Goal: Transaction & Acquisition: Purchase product/service

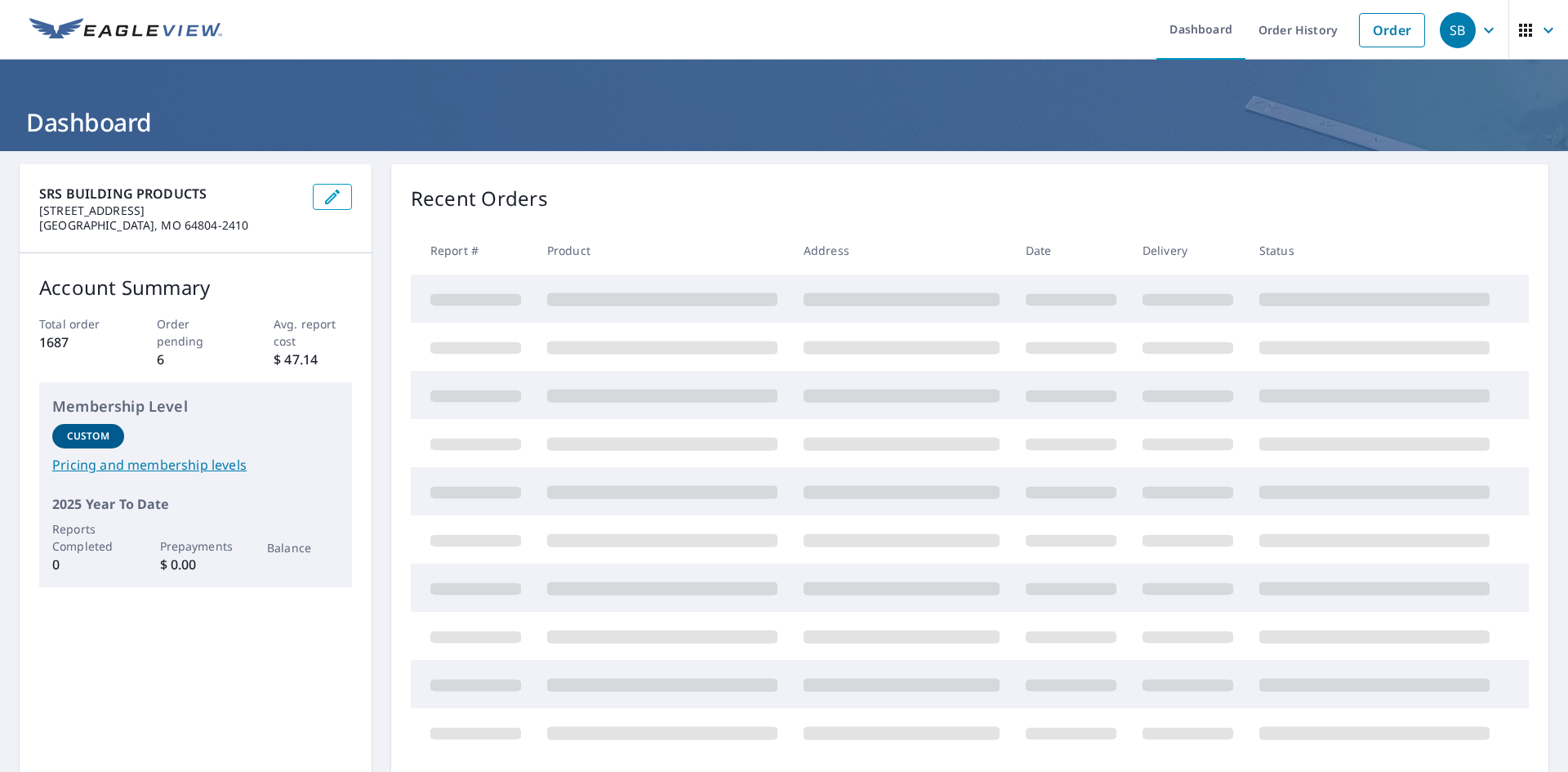
click at [1048, 171] on div "Recent Orders Report # Product Address Date Delivery Status" at bounding box center [970, 470] width 1157 height 612
click at [1378, 31] on link "Order" at bounding box center [1392, 30] width 66 height 34
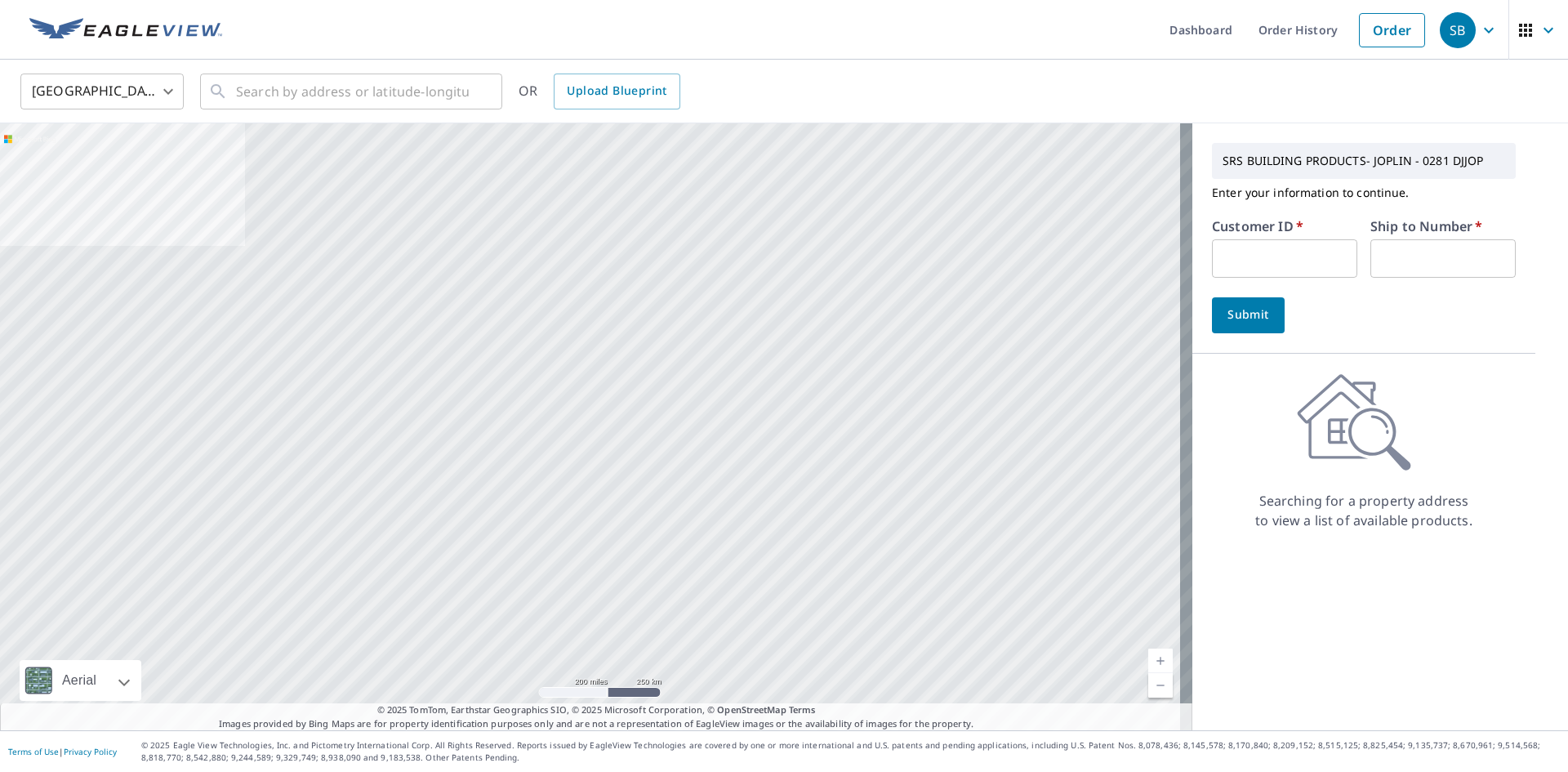
click at [1255, 258] on input "text" at bounding box center [1285, 258] width 146 height 38
type input "S067701"
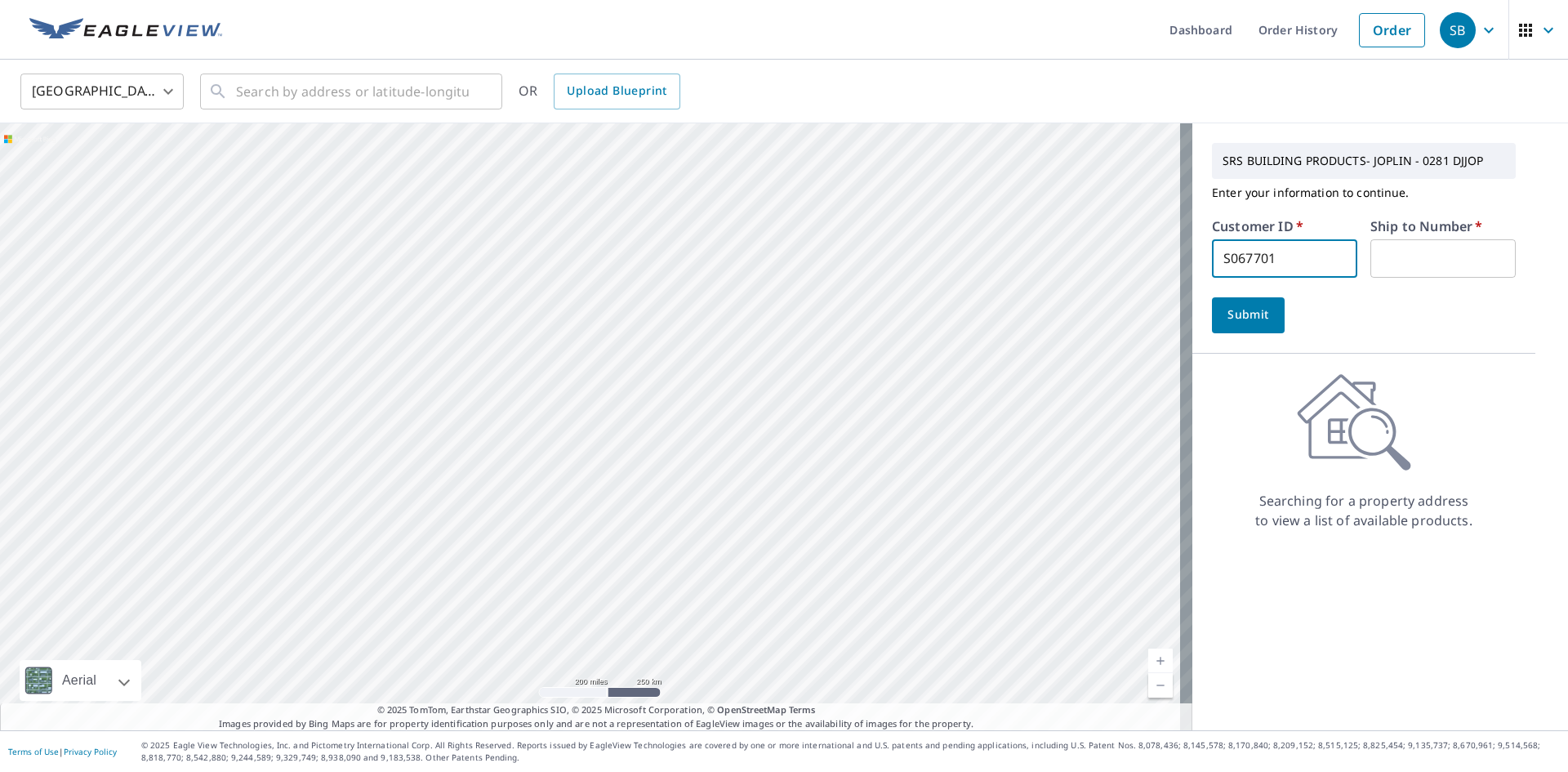
click at [1383, 263] on input "text" at bounding box center [1443, 258] width 146 height 38
type input "1"
click at [1227, 305] on span "Submit" at bounding box center [1248, 315] width 46 height 20
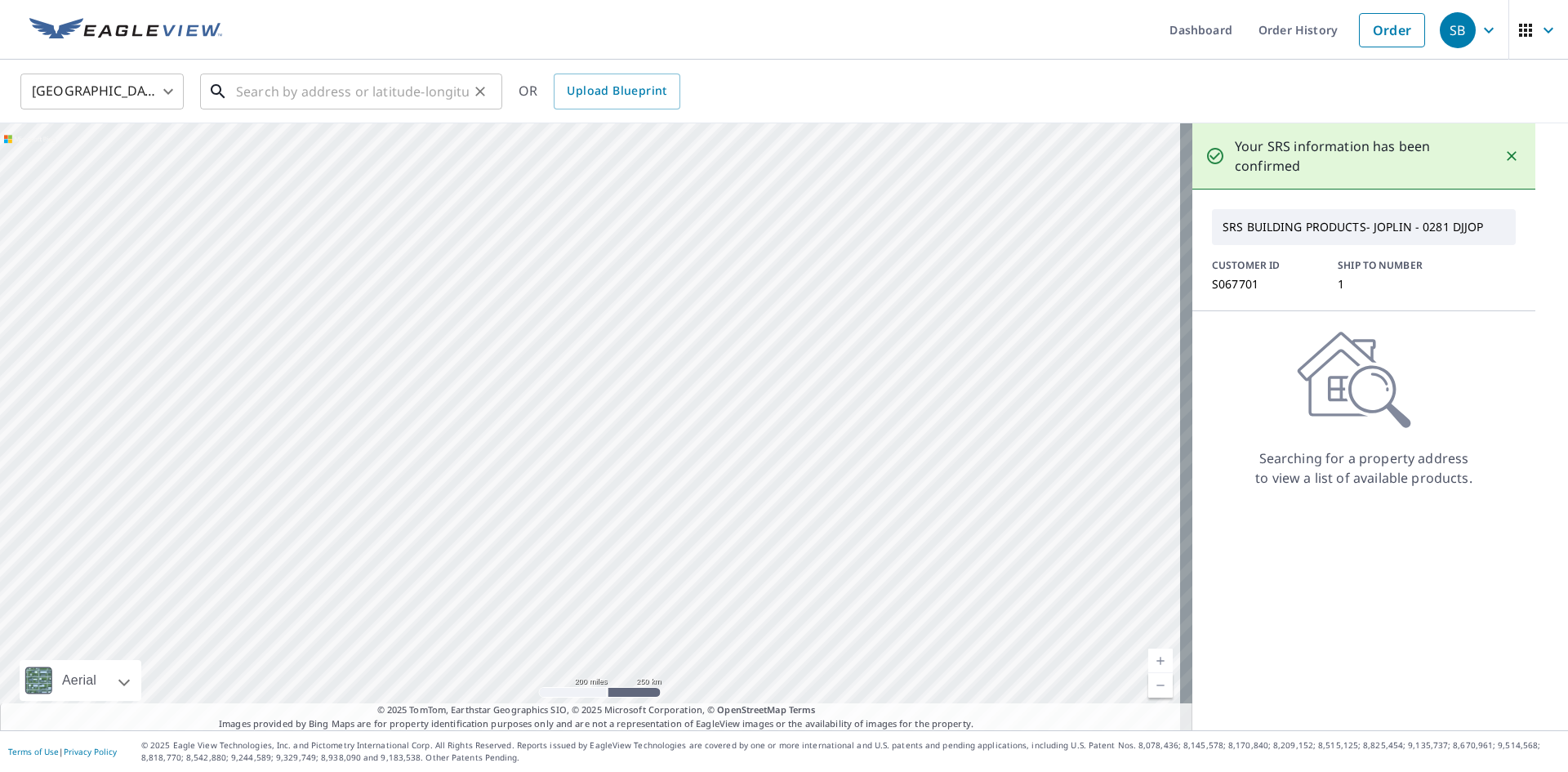
click at [309, 90] on input "text" at bounding box center [352, 91] width 233 height 46
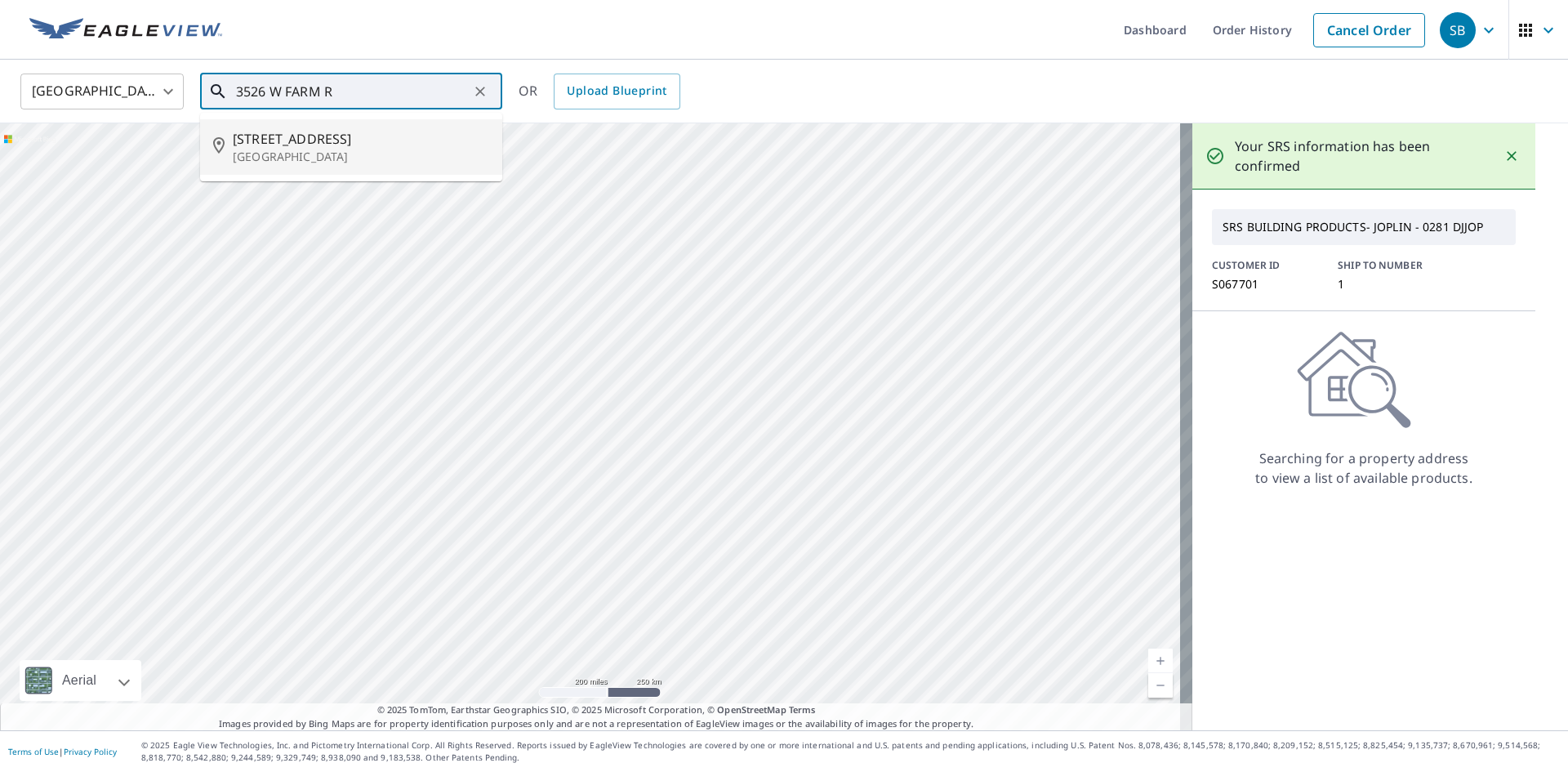
click at [321, 138] on span "[STREET_ADDRESS]" at bounding box center [361, 138] width 256 height 20
type input "[STREET_ADDRESS]"
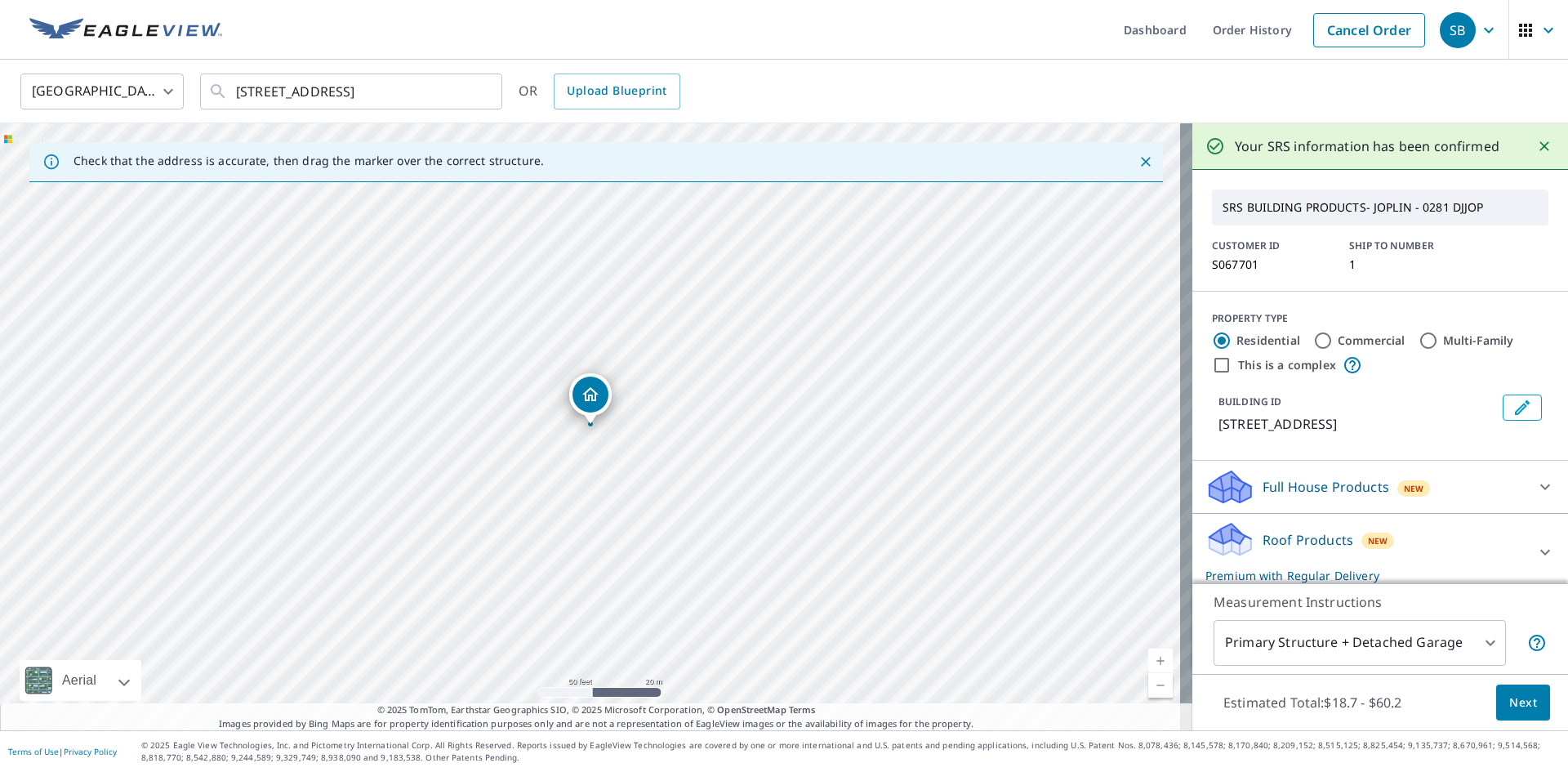
drag, startPoint x: 660, startPoint y: 462, endPoint x: 623, endPoint y: 423, distance: 53.8
drag, startPoint x: 618, startPoint y: 430, endPoint x: 647, endPoint y: 478, distance: 56.1
drag, startPoint x: 423, startPoint y: 241, endPoint x: 895, endPoint y: 337, distance: 481.7
drag, startPoint x: 490, startPoint y: 419, endPoint x: 483, endPoint y: 412, distance: 9.9
click at [803, 328] on div "[STREET_ADDRESS]" at bounding box center [596, 426] width 1193 height 607
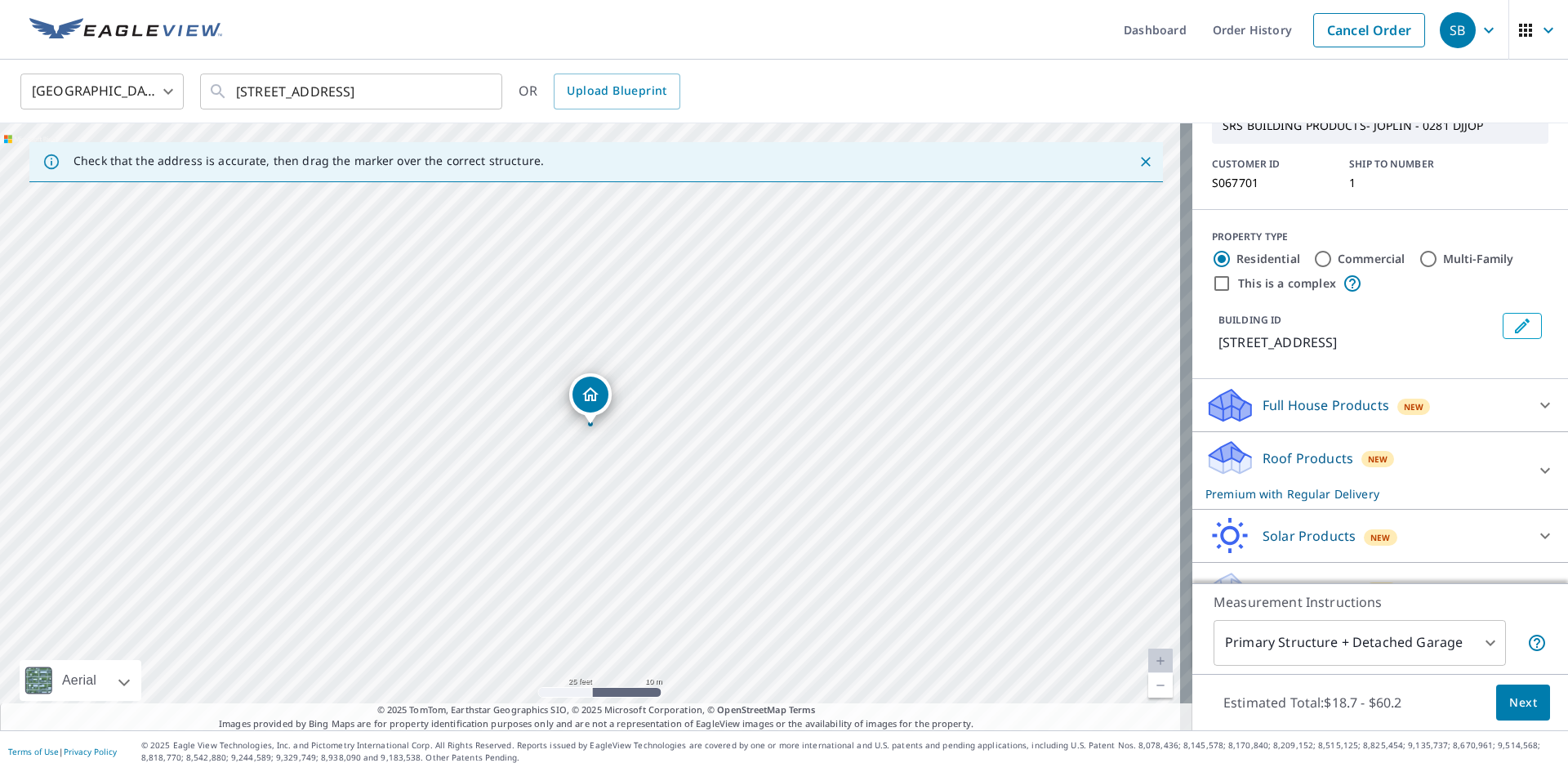
scroll to position [134, 0]
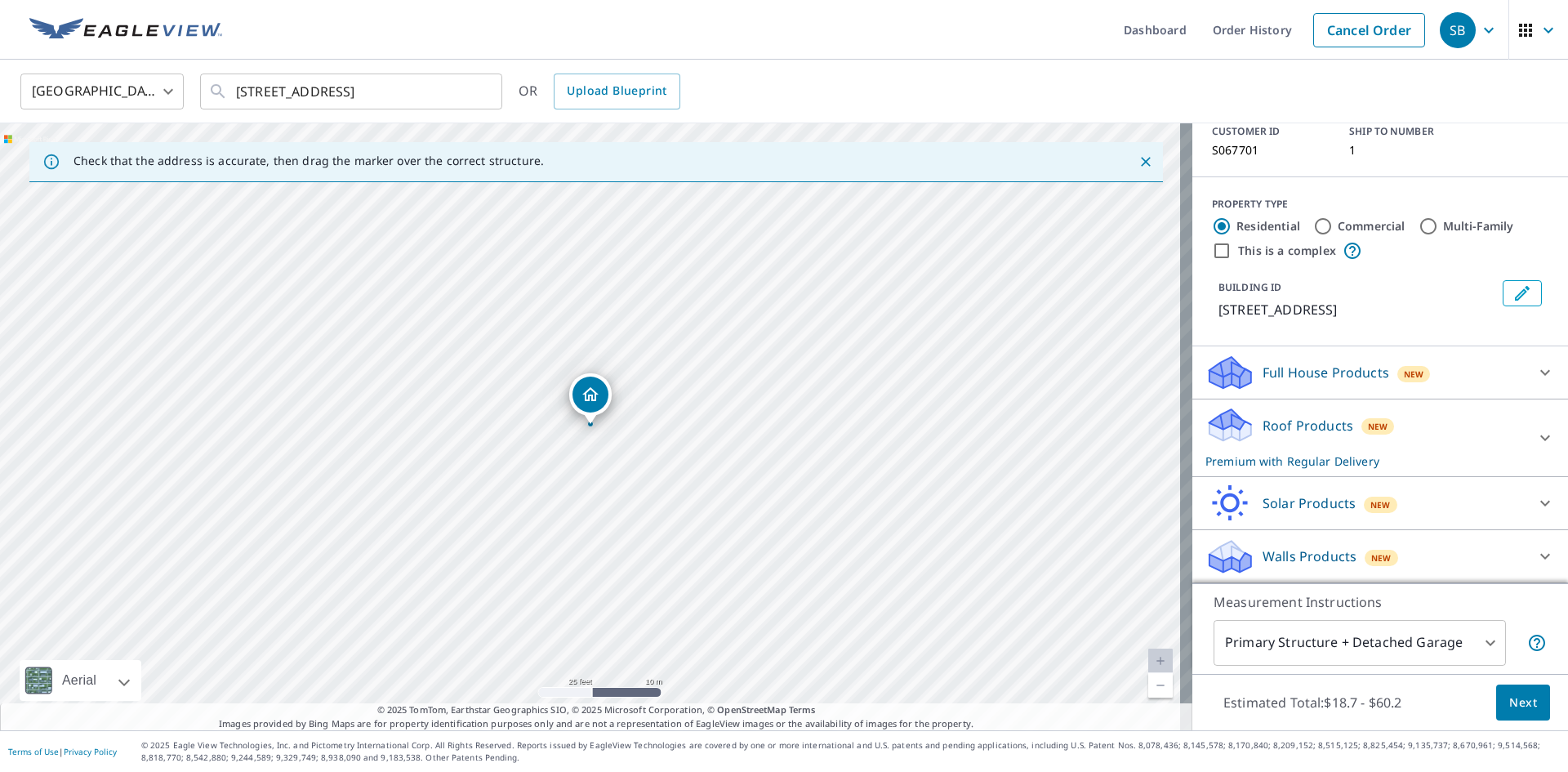
click at [1470, 638] on body "SB SB Dashboard Order History Cancel Order SB [GEOGRAPHIC_DATA] US ​ [STREET_AD…" at bounding box center [784, 386] width 1568 height 772
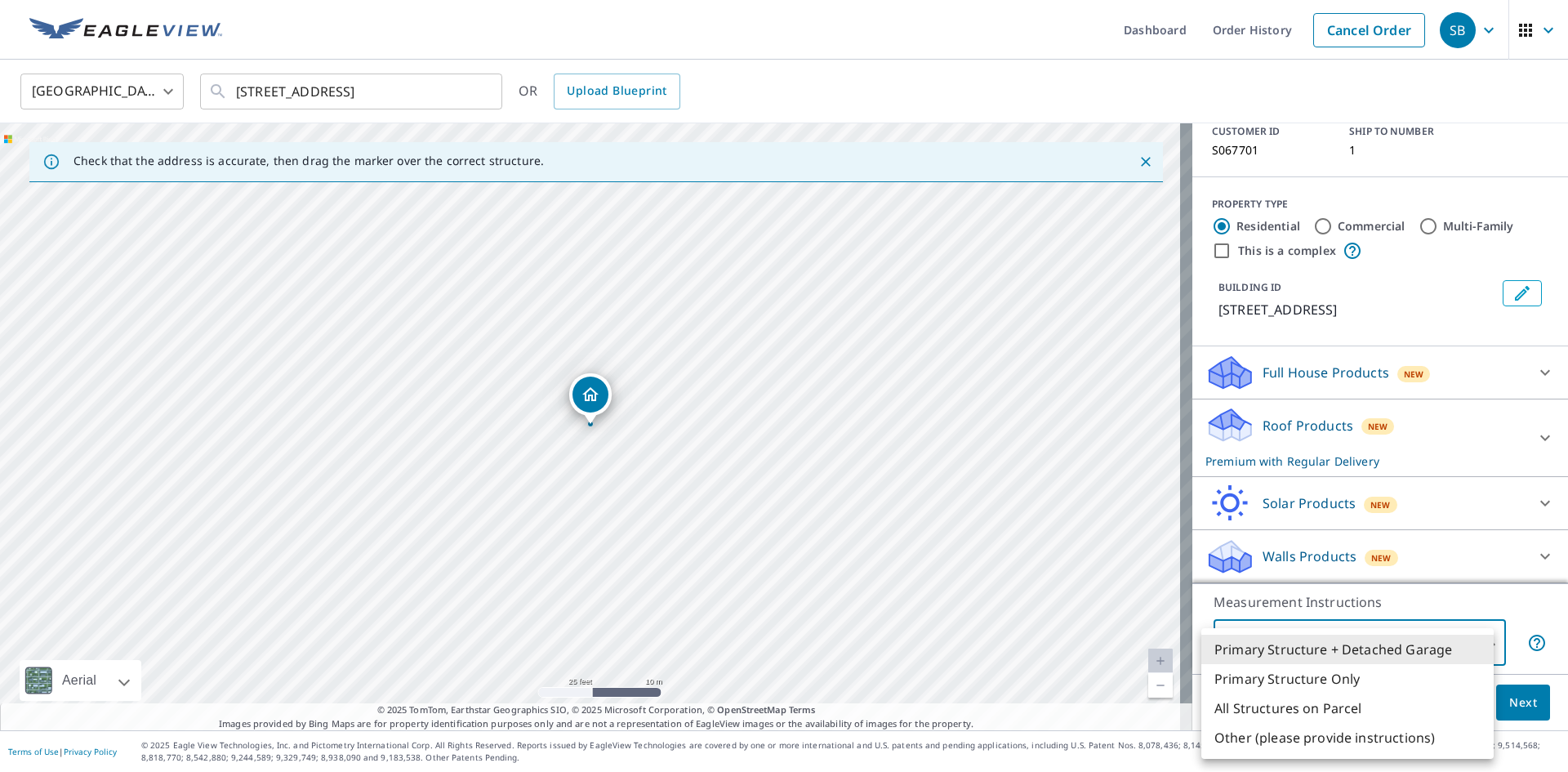
click at [1230, 707] on li "All Structures on Parcel" at bounding box center [1347, 709] width 293 height 30
type input "3"
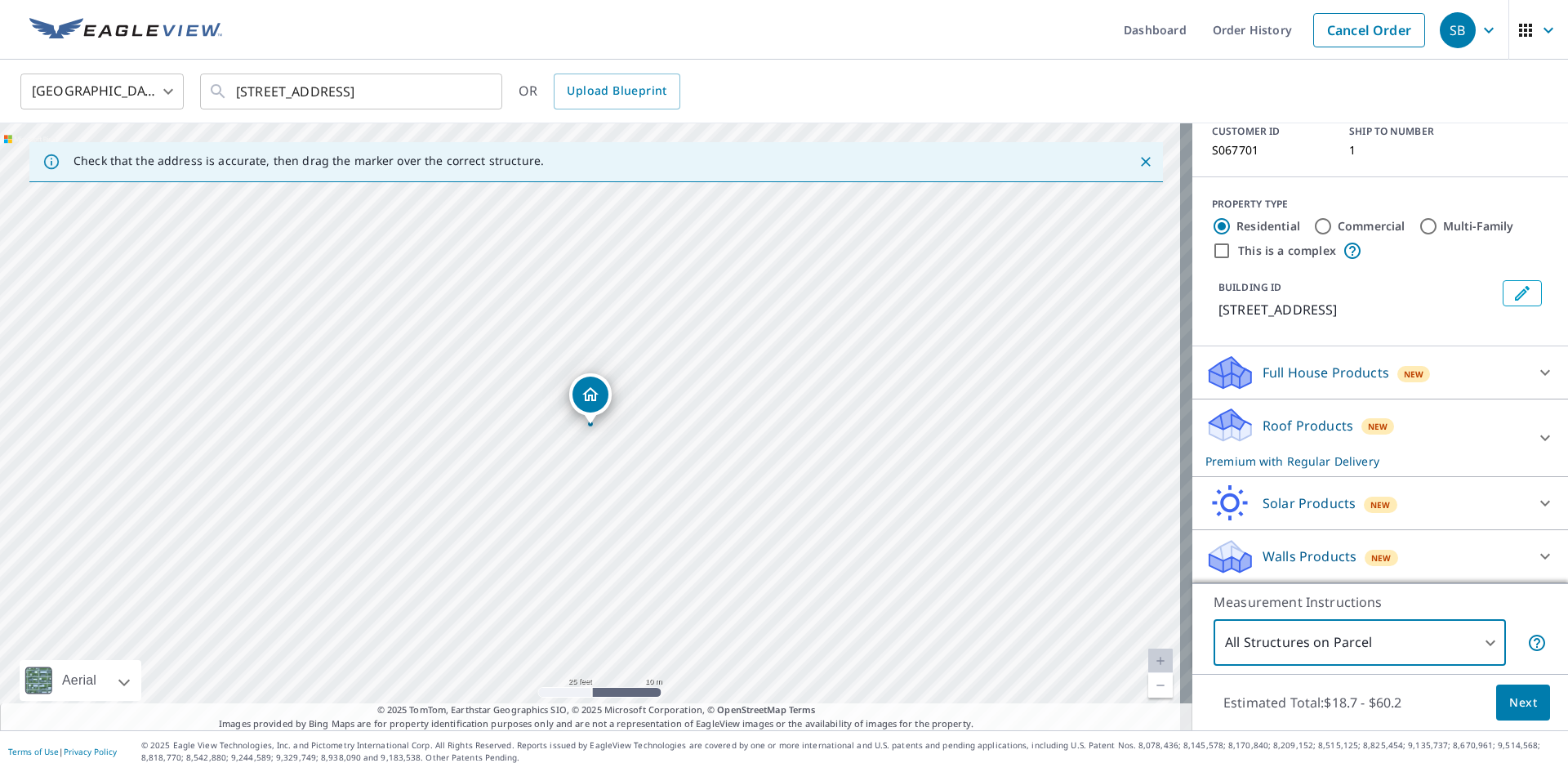
click at [1519, 704] on span "Next" at bounding box center [1523, 703] width 28 height 20
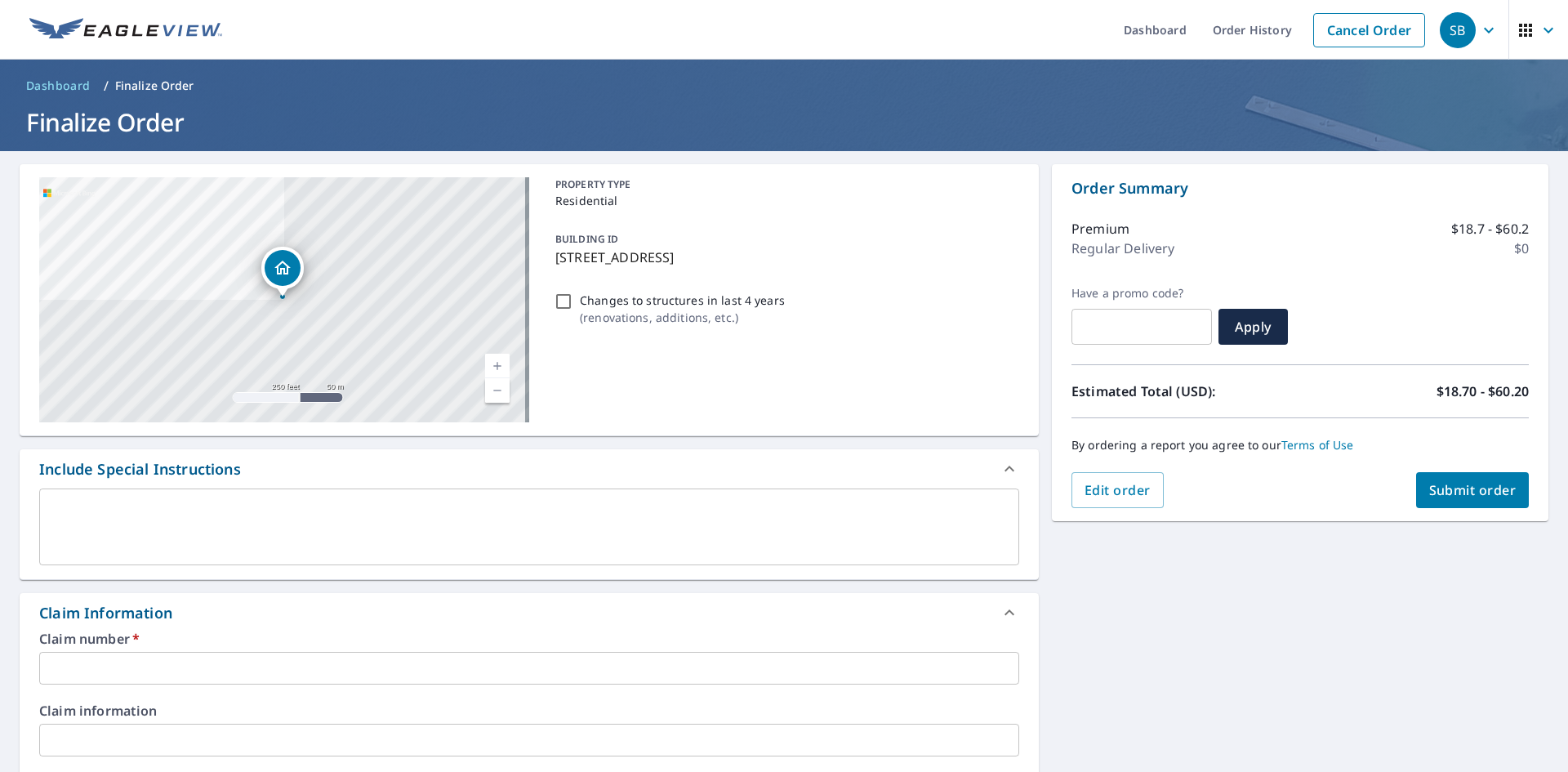
drag, startPoint x: 835, startPoint y: 258, endPoint x: 550, endPoint y: 274, distance: 285.4
click at [550, 274] on div "PROPERTY TYPE Residential BUILDING ID [STREET_ADDRESS] Changes to structures in…" at bounding box center [784, 300] width 470 height 245
checkbox input "true"
copy p "[STREET_ADDRESS]"
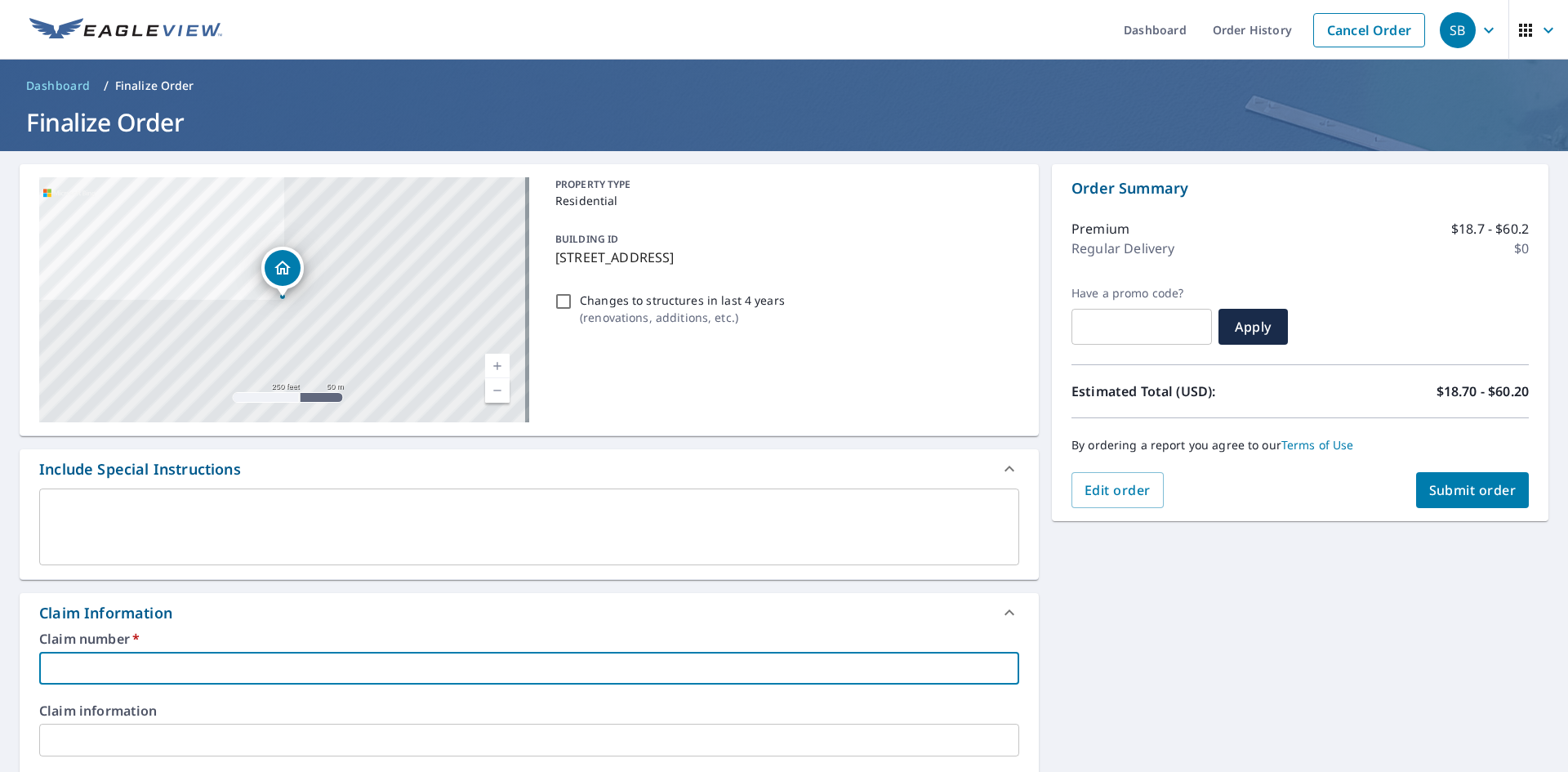
paste input "[STREET_ADDRESS]"
type input "[STREET_ADDRESS]"
checkbox input "true"
click at [45, 666] on input "[STREET_ADDRESS]" at bounding box center [529, 668] width 980 height 33
type input "L3526 [STREET_ADDRESS]"
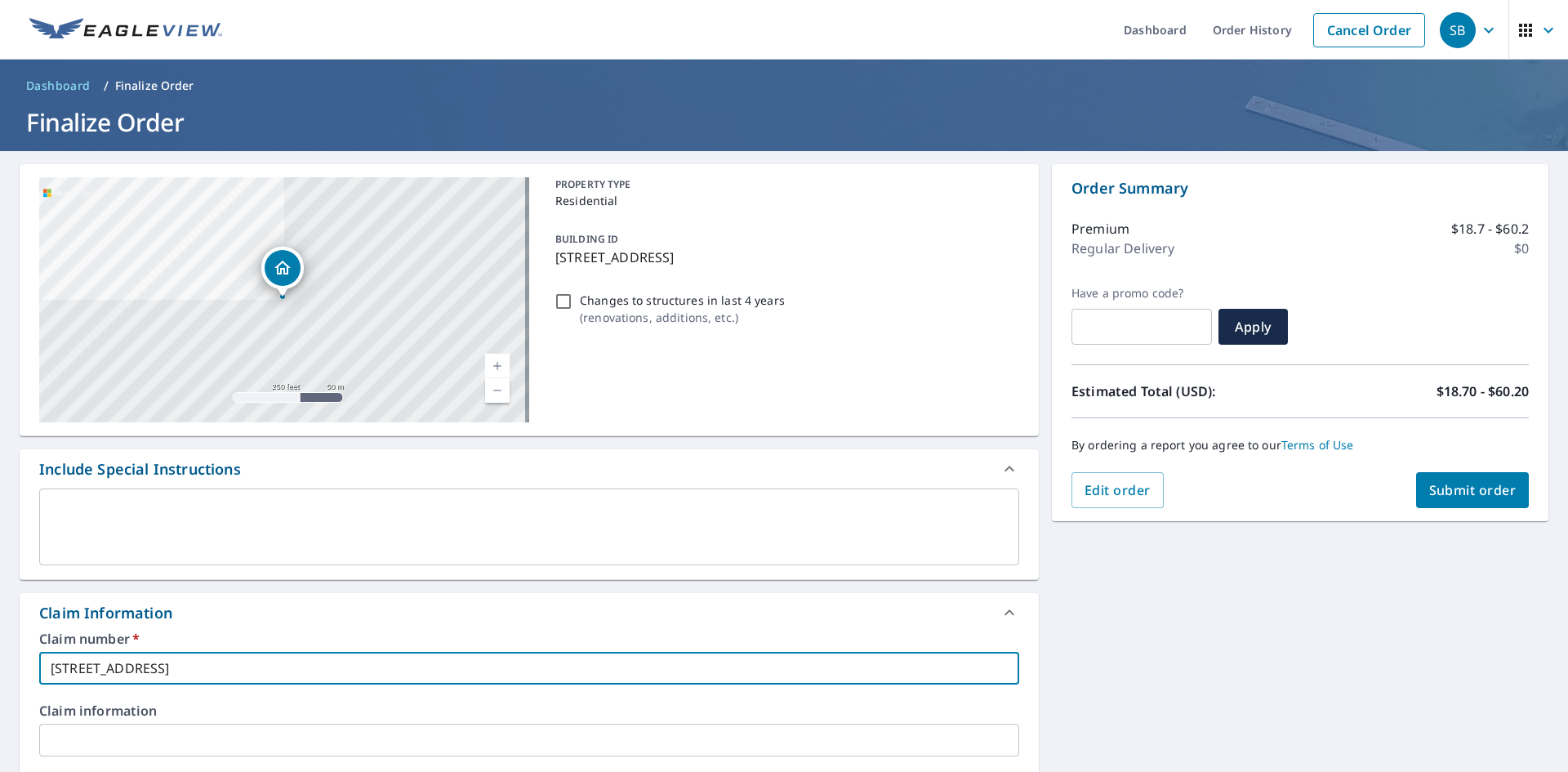
checkbox input "true"
type input "LI3526 [STREET_ADDRESS]"
checkbox input "true"
type input "LIK3526 [STREET_ADDRESS]"
checkbox input "true"
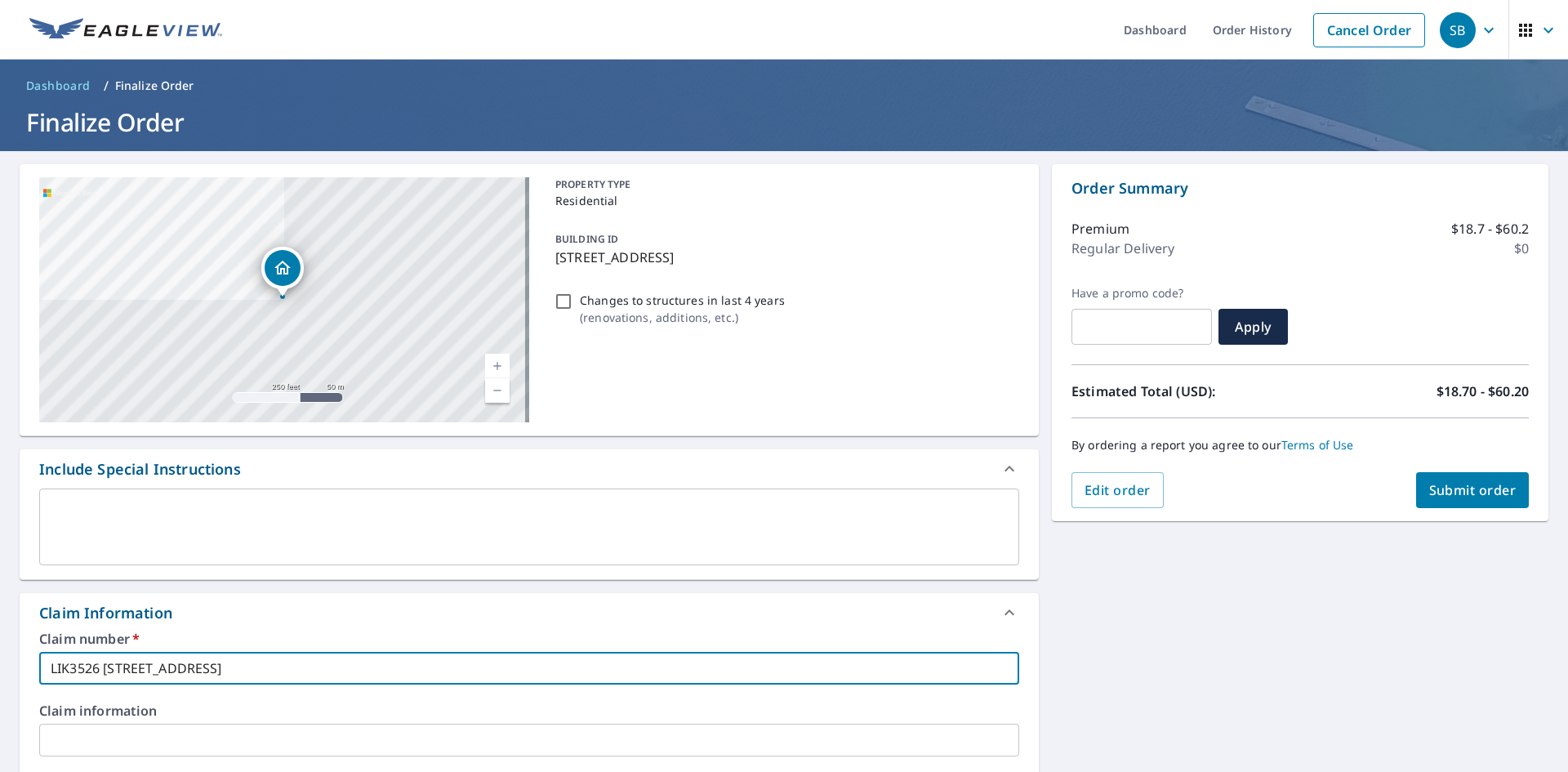
type input "LIKE3526 [STREET_ADDRESS]"
checkbox input "true"
type input "LIKE [STREET_ADDRESS]"
checkbox input "true"
type input "LIKE [STREET_ADDRESS]"
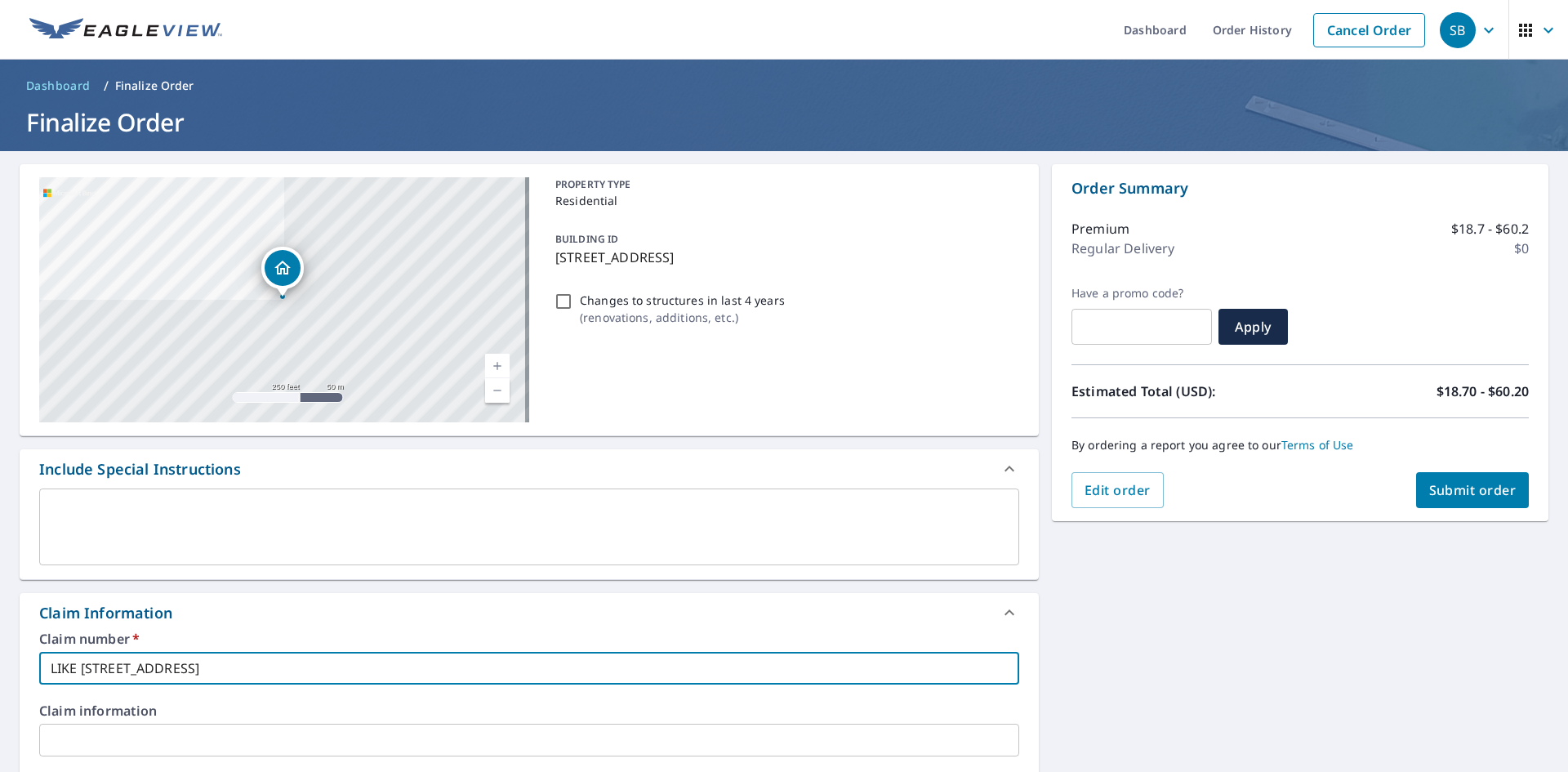
checkbox input "true"
type input "LIKE [STREET_ADDRESS]"
checkbox input "true"
type input "LIKE [GEOGRAPHIC_DATA][STREET_ADDRESS]"
checkbox input "true"
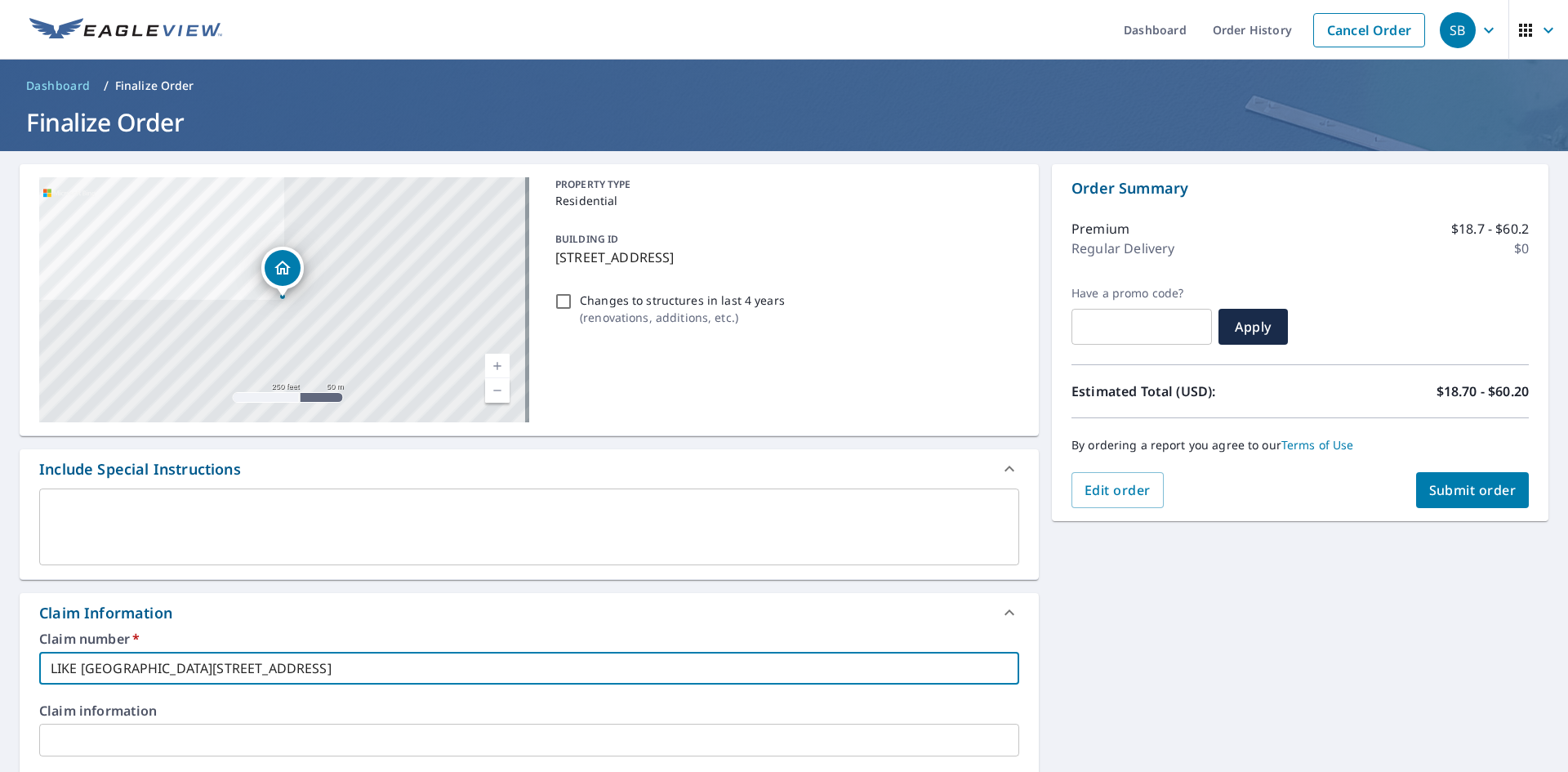
type input "LIKE FATH3526 [STREET_ADDRESS]"
checkbox input "true"
type input "LIKE FATHE3526 [STREET_ADDRESS]"
checkbox input "true"
type input "LIKE [STREET_ADDRESS]"
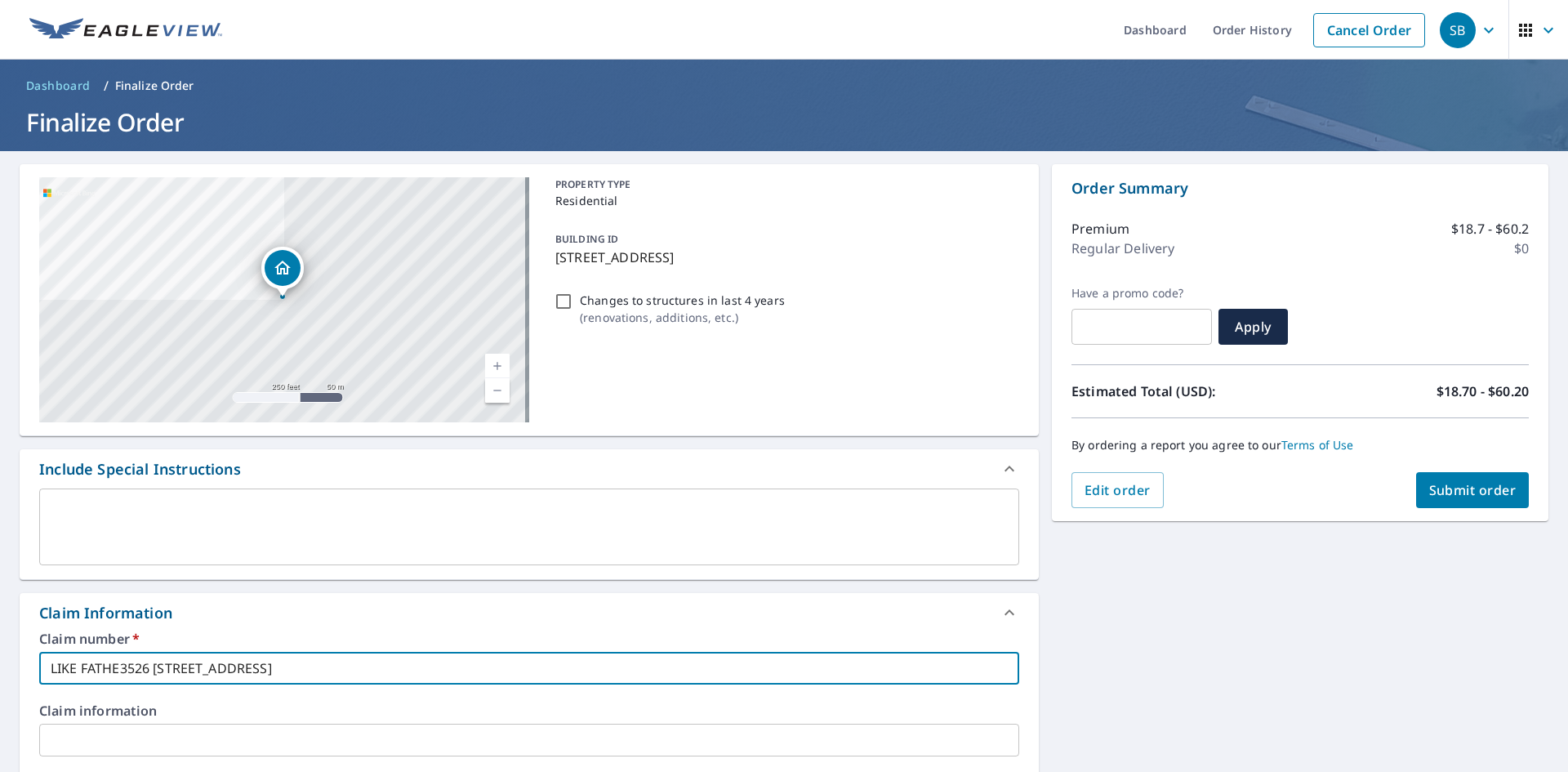
checkbox input "true"
type input "LIKE FATHER [STREET_ADDRESS]"
checkbox input "true"
drag, startPoint x: 447, startPoint y: 668, endPoint x: 9, endPoint y: 658, distance: 438.1
click at [9, 658] on div "[STREET_ADDRESS] Aerial Road A standard road map Aerial A detailed look from ab…" at bounding box center [784, 765] width 1568 height 1229
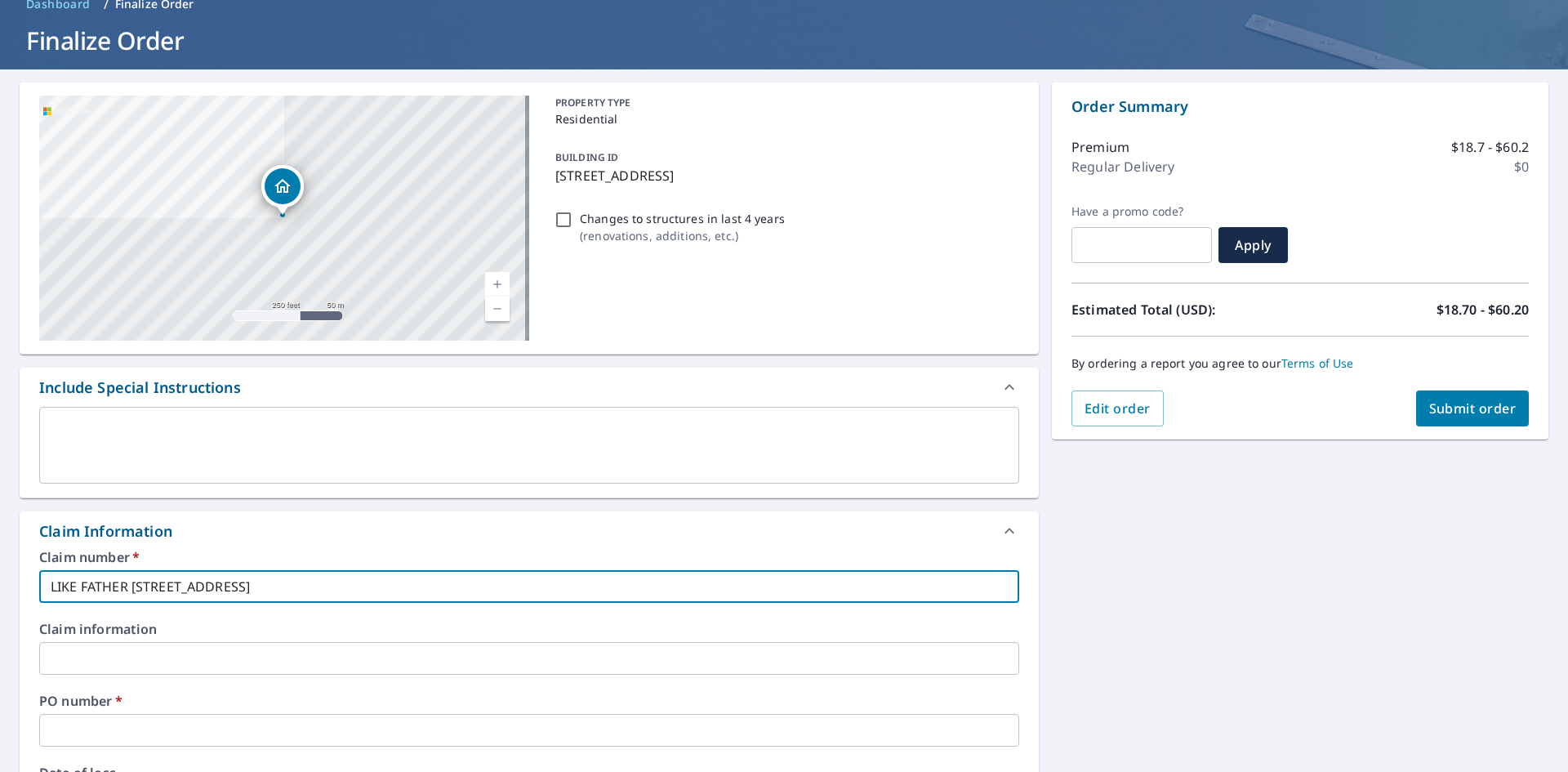
scroll to position [164, 0]
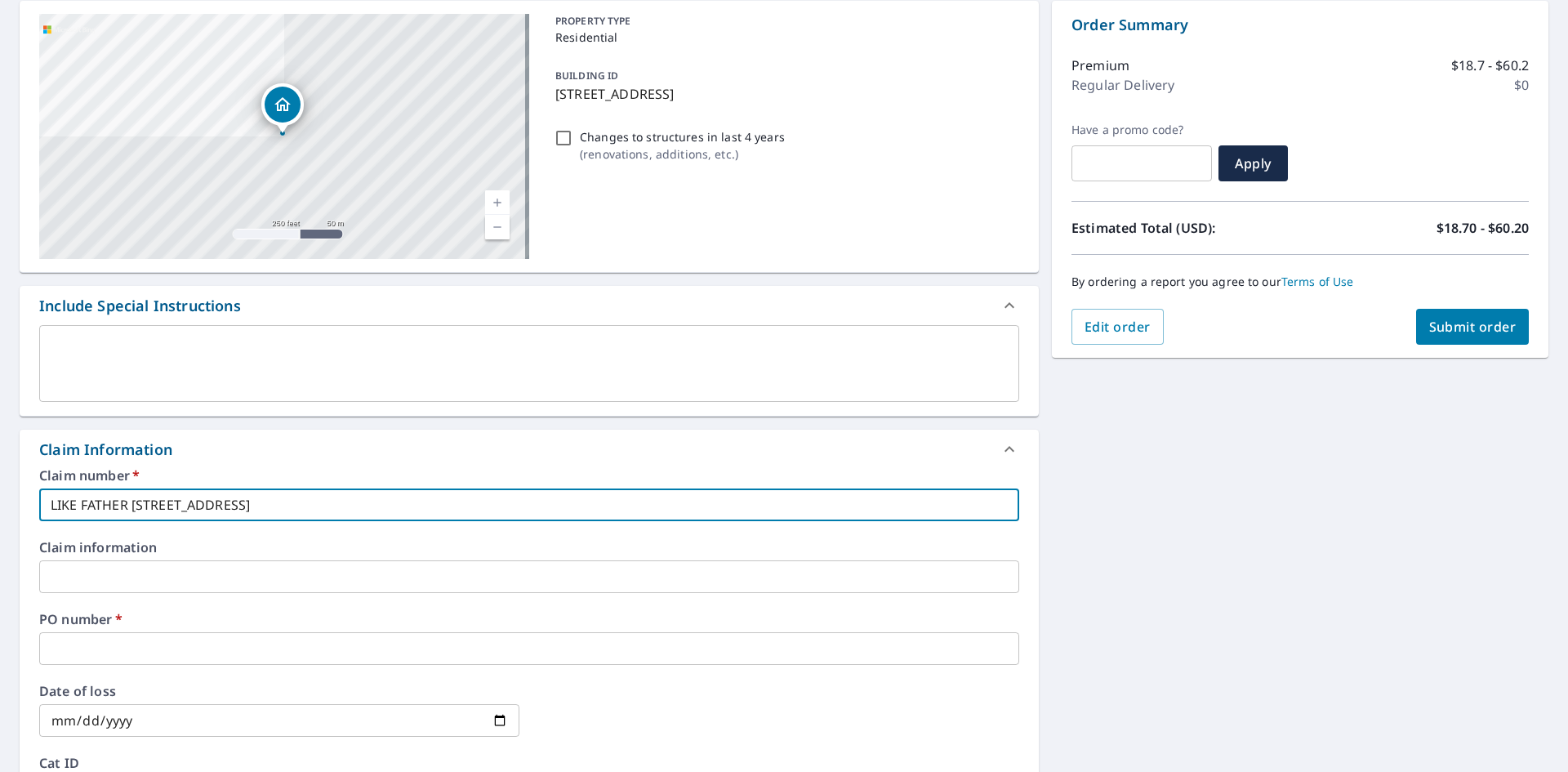
type input "LIKE FATHER [STREET_ADDRESS]"
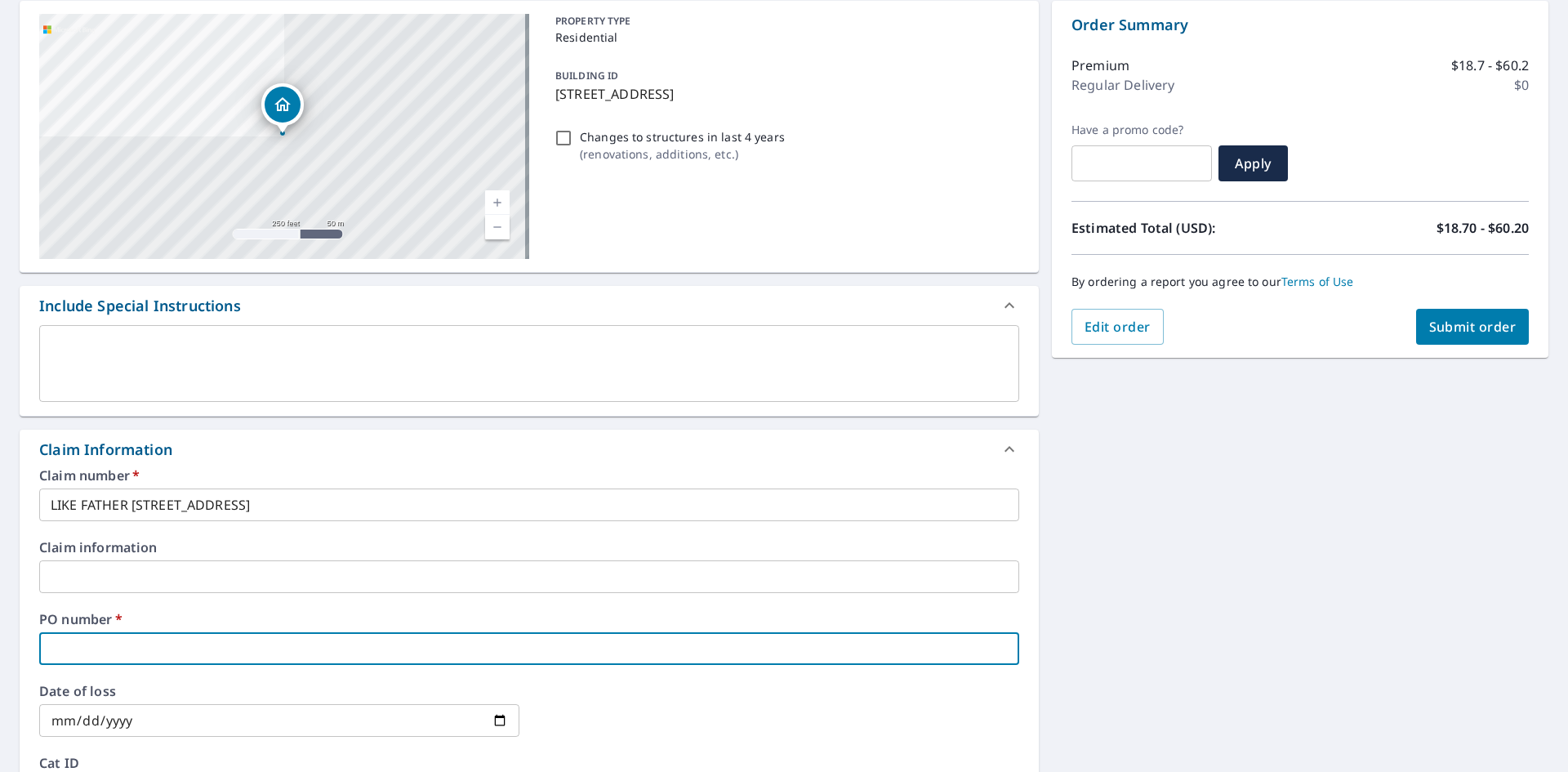
paste input "LIKE FATHER [STREET_ADDRESS],"
type input "LIKE FATHER [STREET_ADDRESS],"
checkbox input "true"
type input "LIKE FATHER [STREET_ADDRESS],"
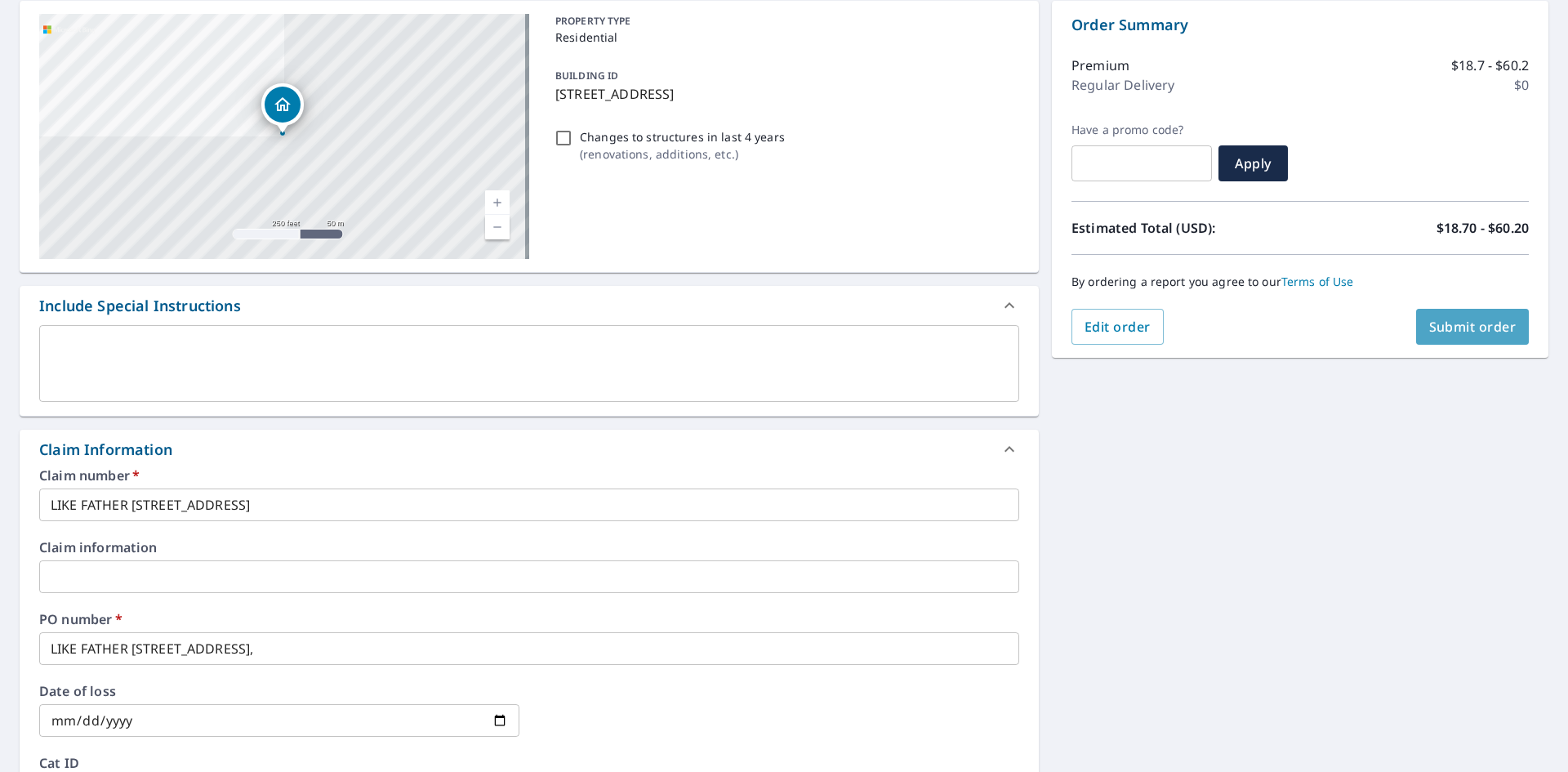
click at [1437, 328] on span "Submit order" at bounding box center [1473, 326] width 87 height 18
checkbox input "true"
